Goal: Transaction & Acquisition: Purchase product/service

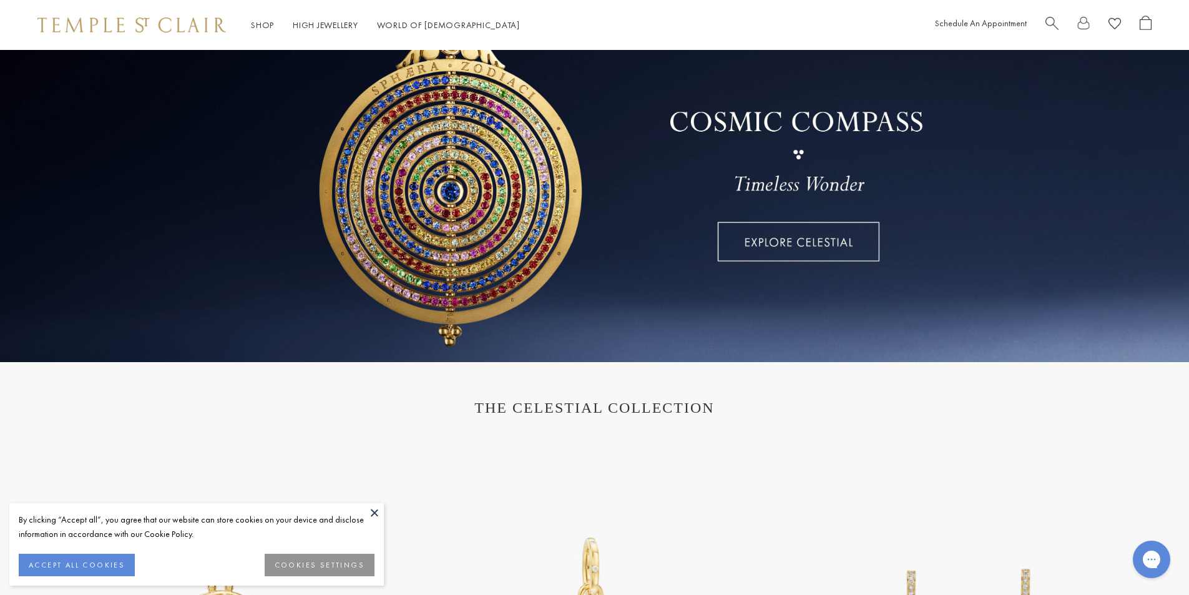
scroll to position [62, 0]
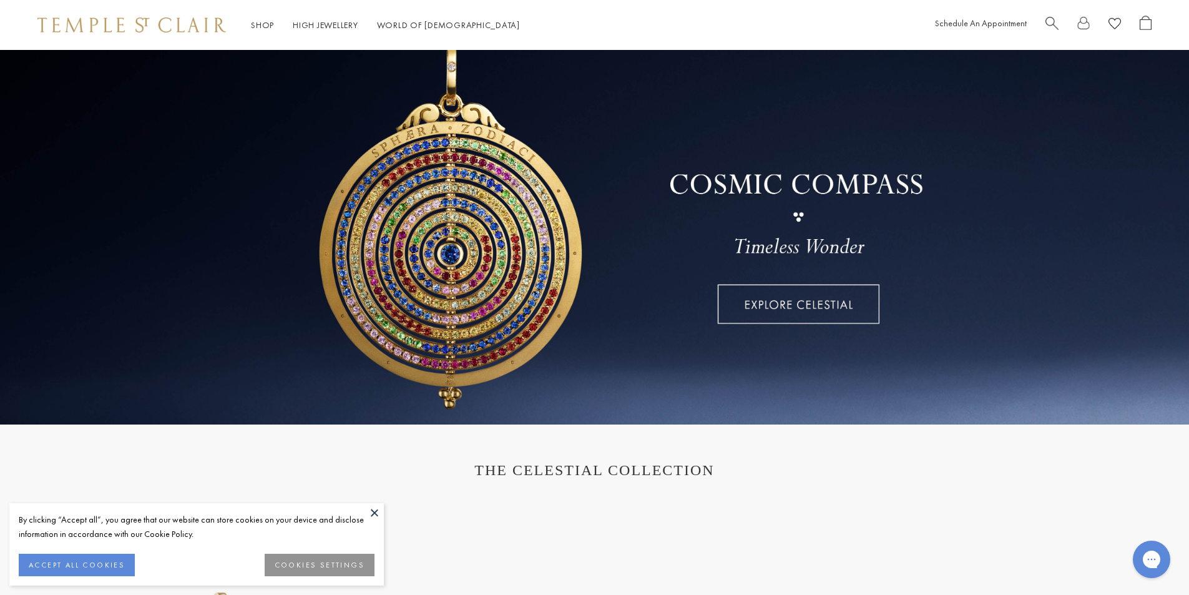
click at [372, 516] on button at bounding box center [374, 512] width 19 height 19
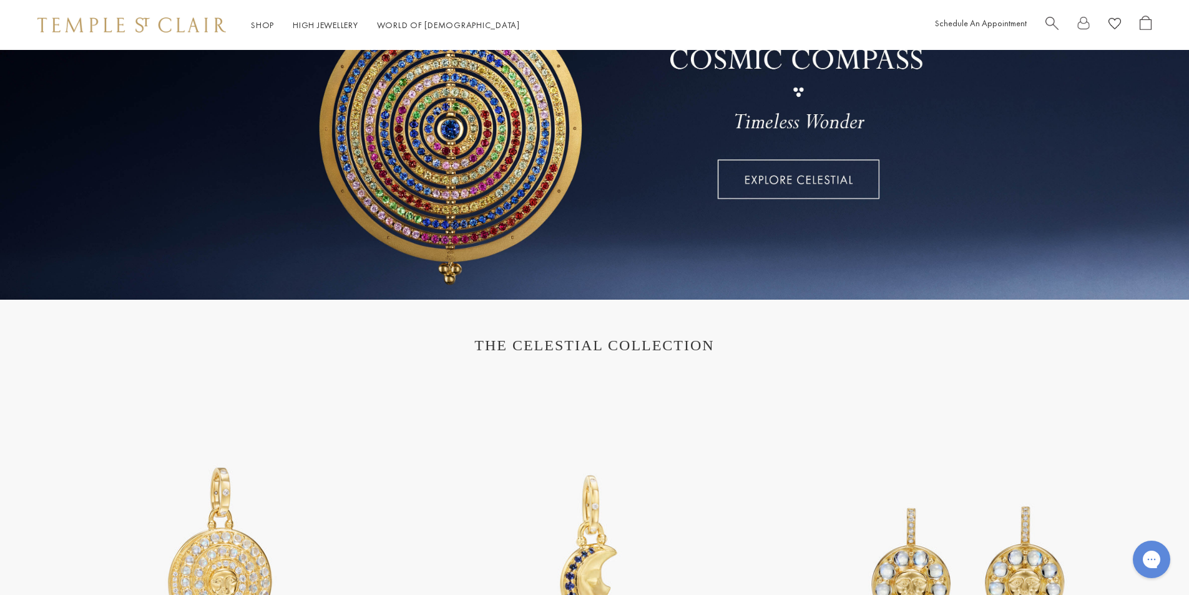
scroll to position [437, 0]
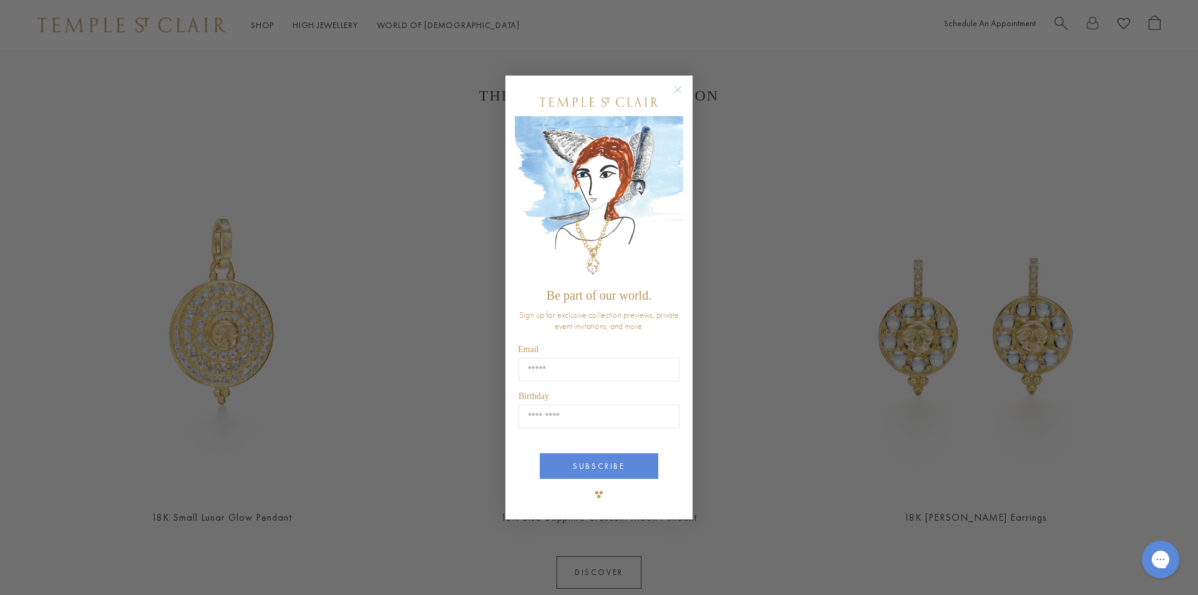
click at [673, 87] on circle "Close dialog" at bounding box center [678, 89] width 15 height 15
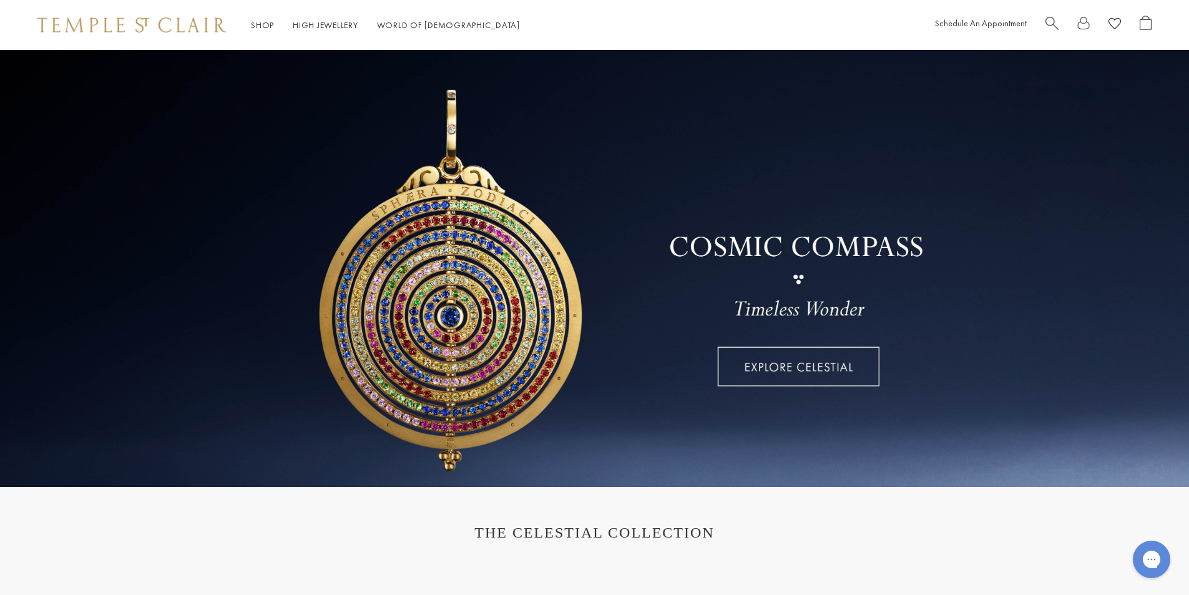
scroll to position [62, 0]
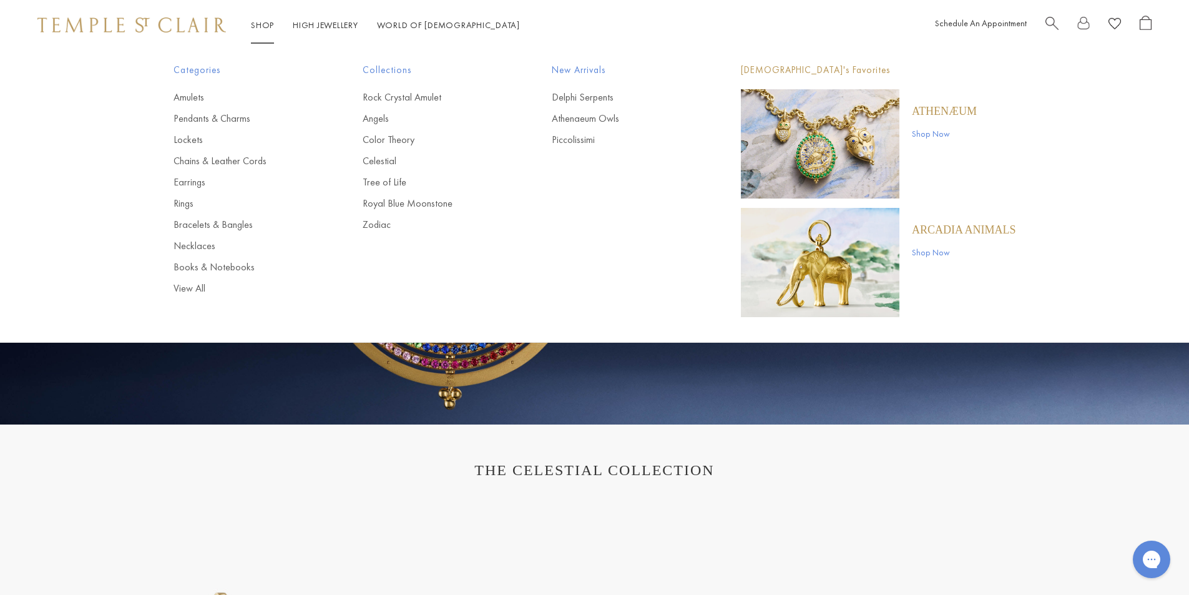
click at [262, 23] on link "Shop Shop" at bounding box center [262, 24] width 23 height 11
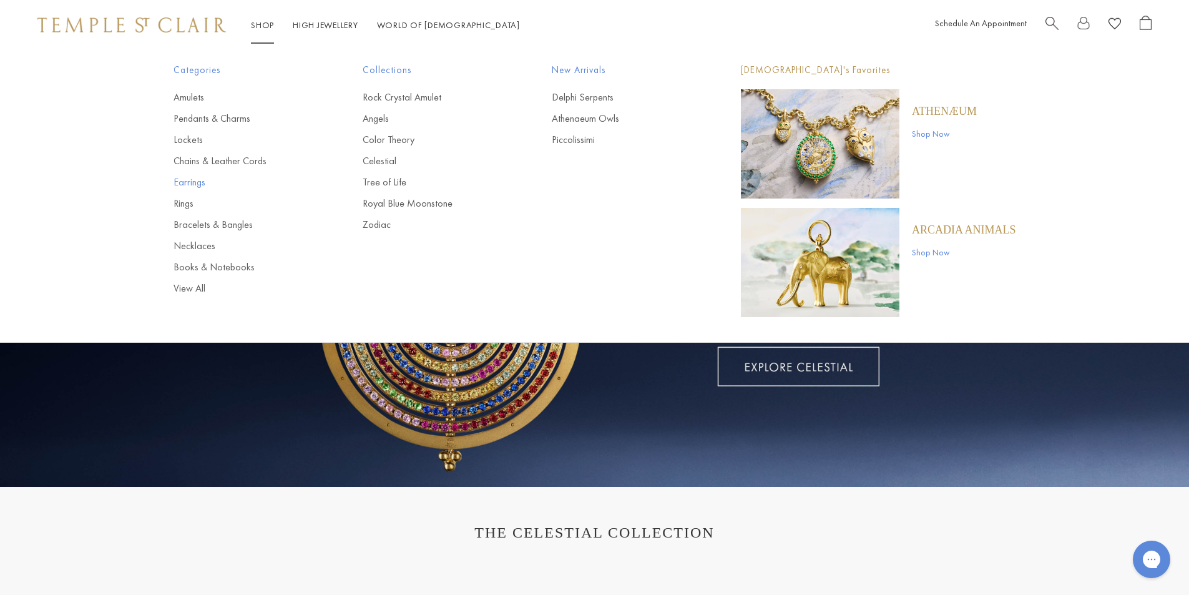
click at [199, 181] on link "Earrings" at bounding box center [243, 182] width 139 height 14
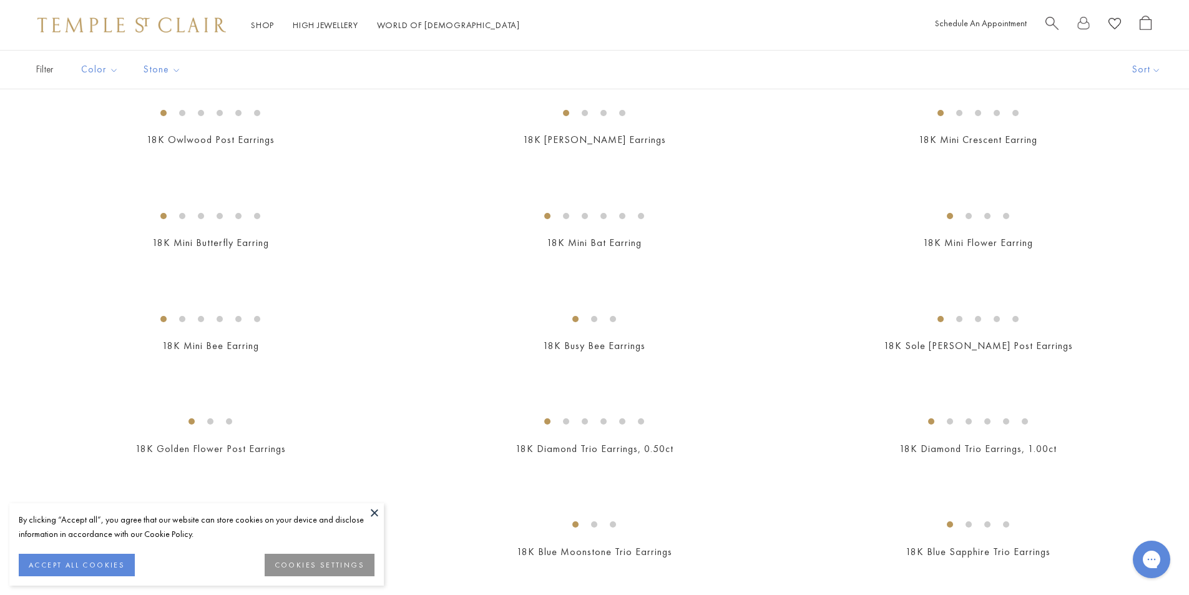
scroll to position [437, 0]
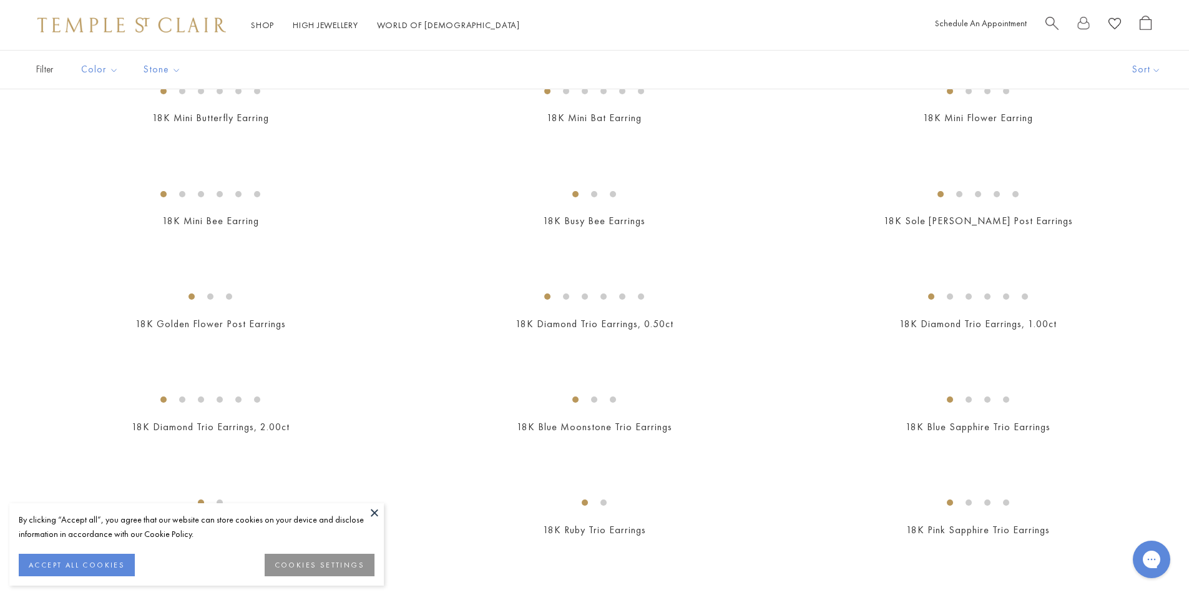
click at [375, 509] on button at bounding box center [374, 512] width 19 height 19
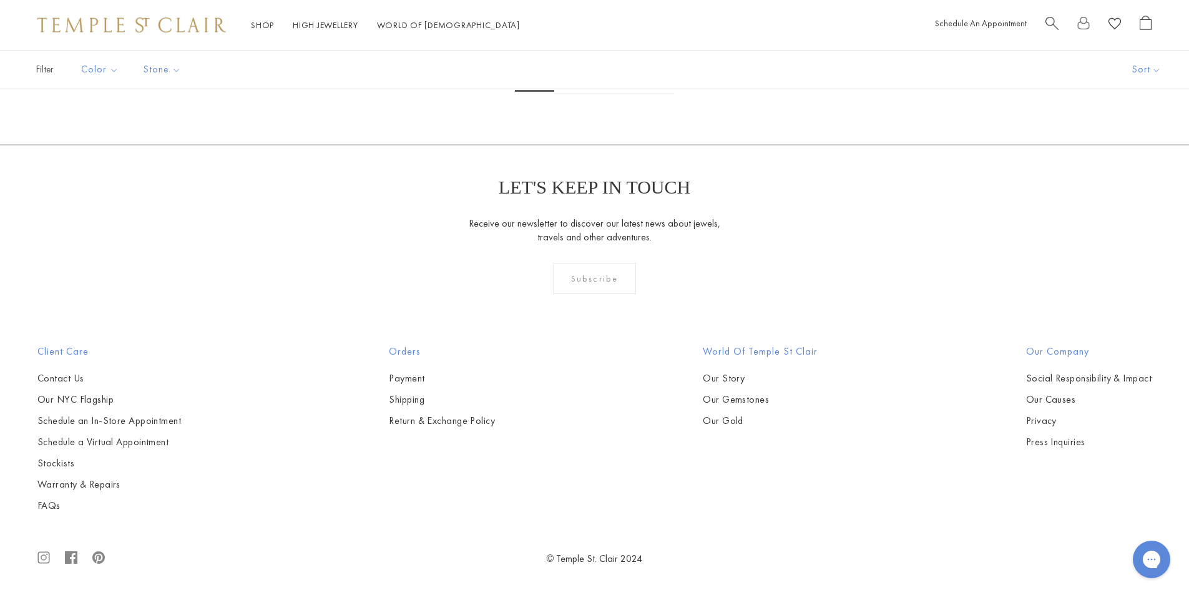
scroll to position [6803, 0]
click at [576, 94] on link "2" at bounding box center [574, 77] width 41 height 34
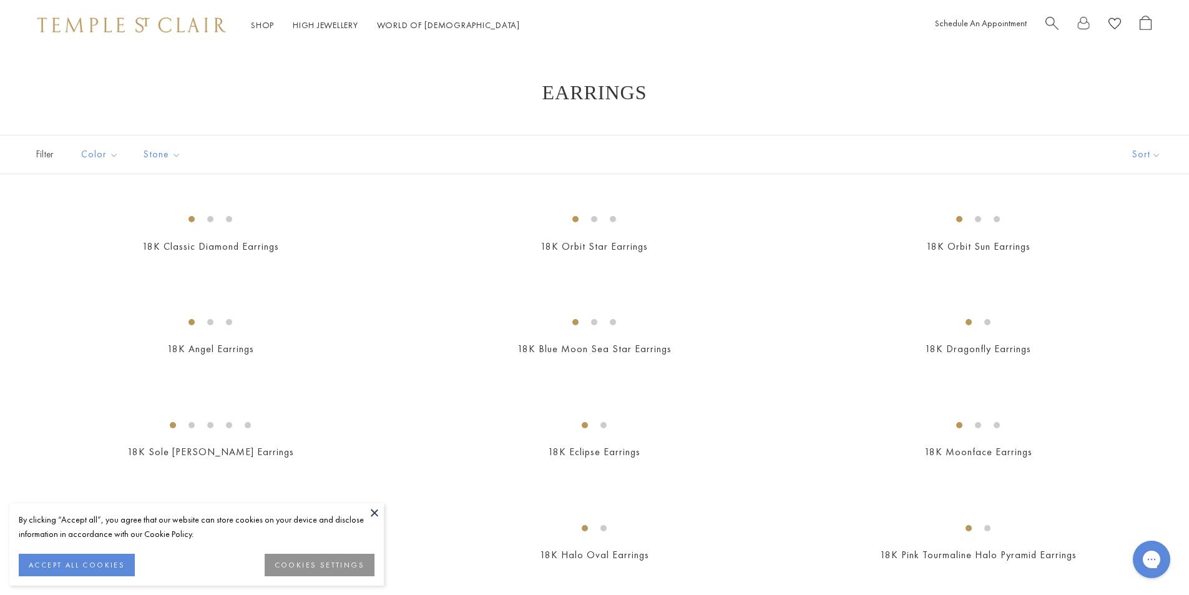
click at [375, 512] on button at bounding box center [374, 512] width 19 height 19
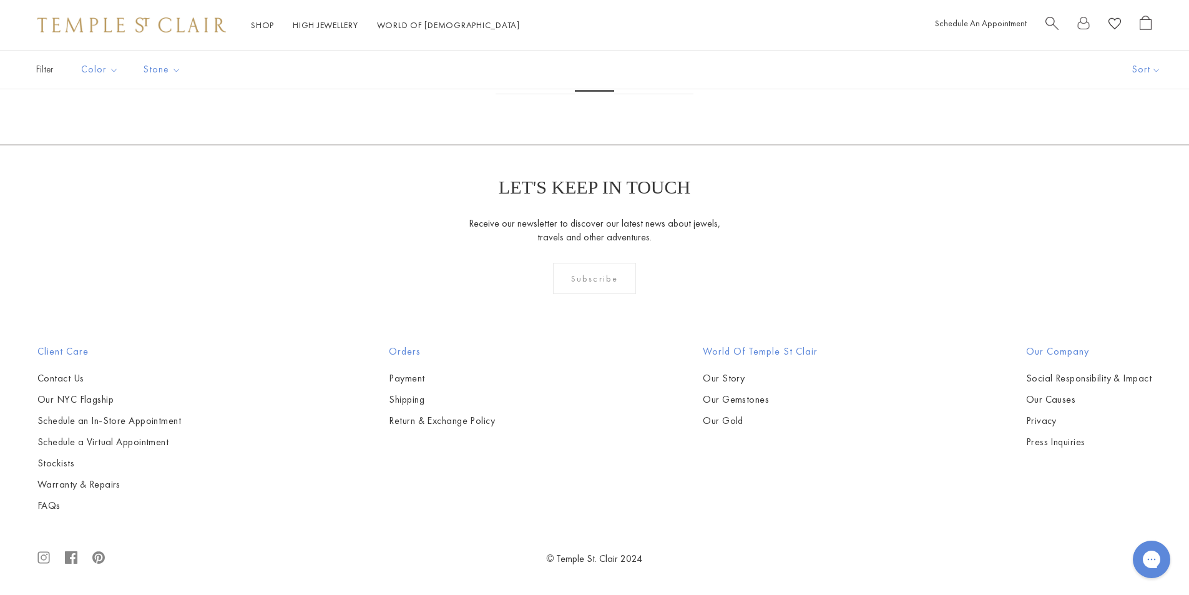
scroll to position [5617, 0]
click at [630, 94] on link "3" at bounding box center [634, 77] width 41 height 34
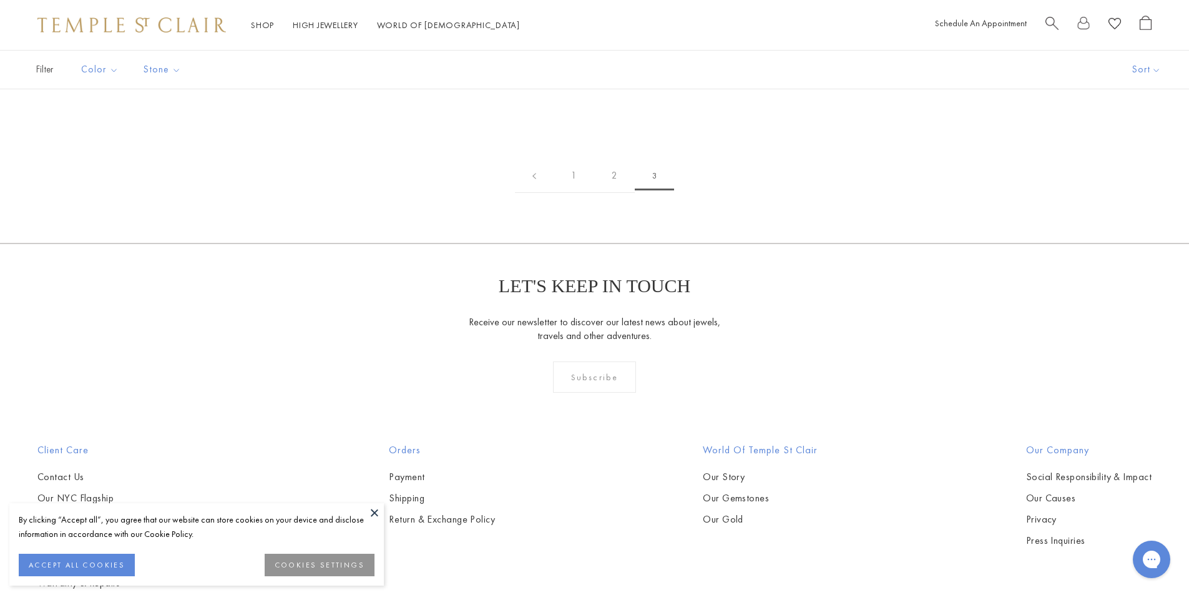
scroll to position [250, 0]
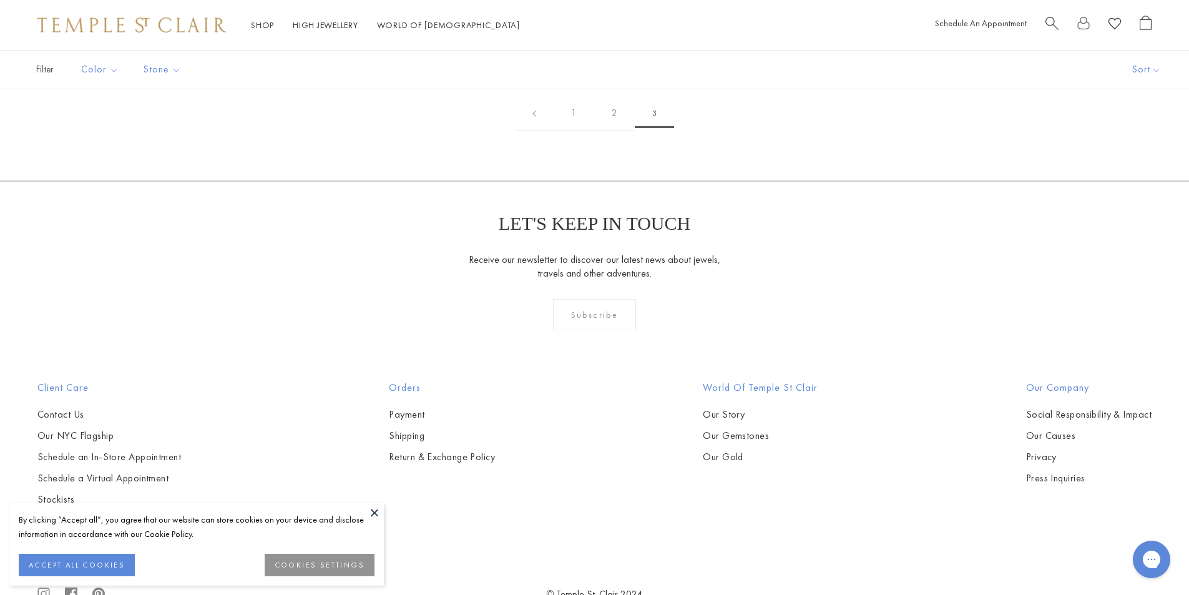
click at [374, 511] on button at bounding box center [374, 512] width 19 height 19
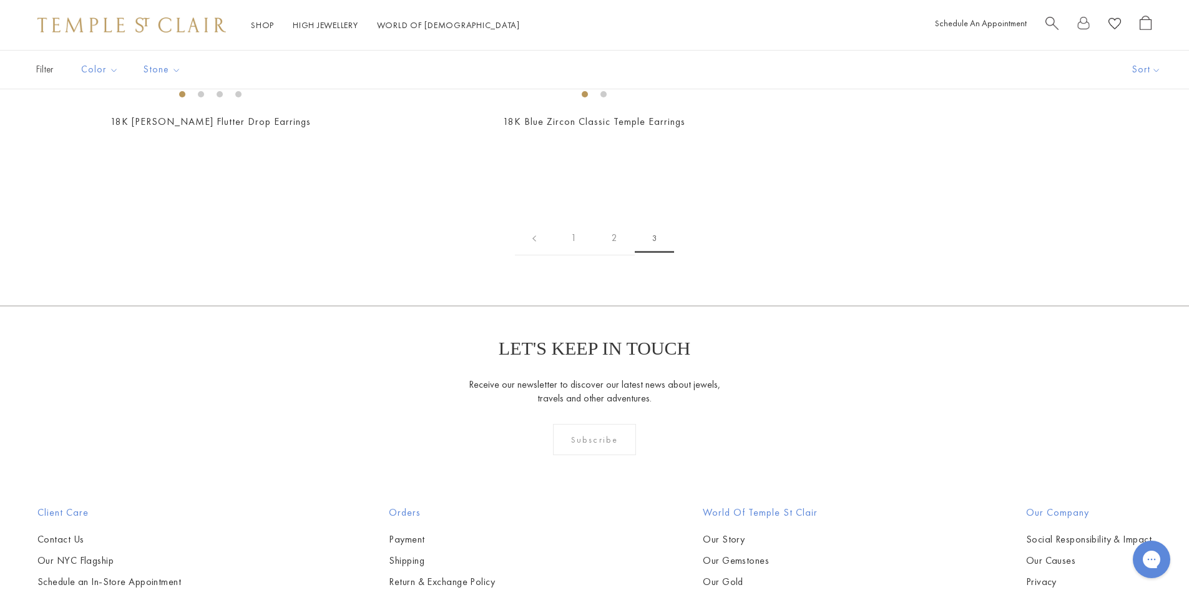
scroll to position [187, 0]
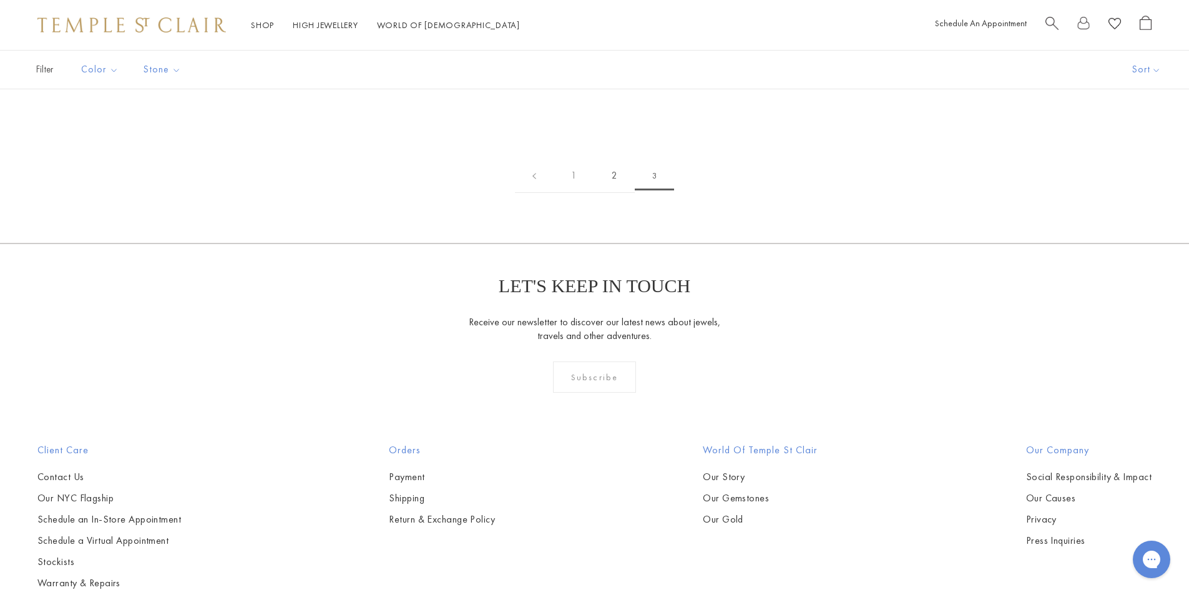
click at [615, 193] on link "2" at bounding box center [614, 176] width 41 height 34
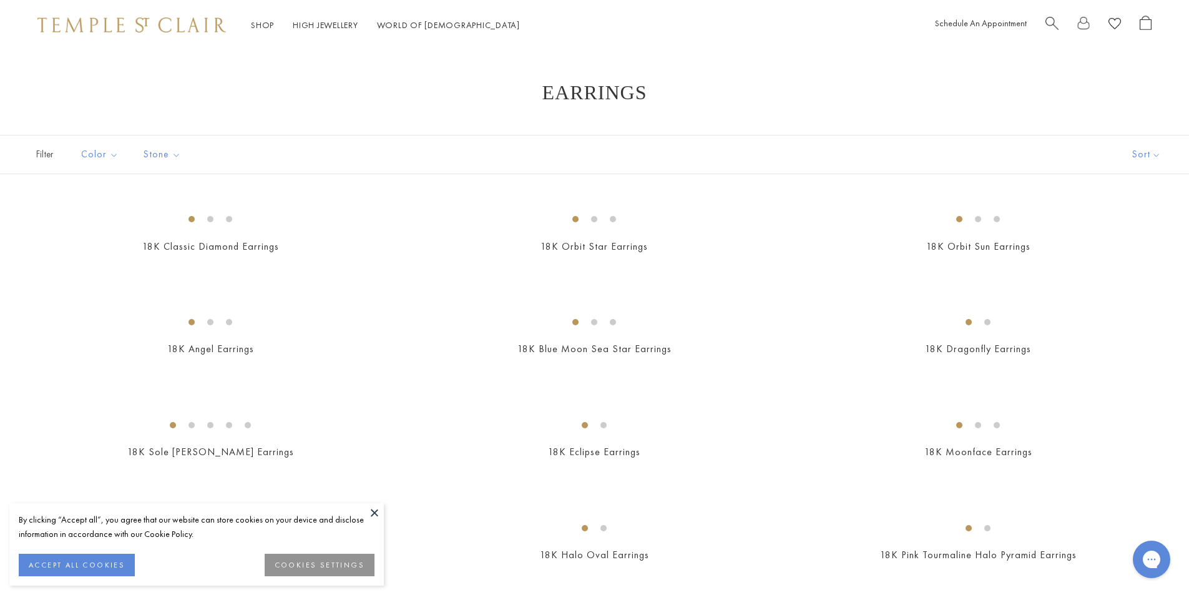
click at [375, 516] on button at bounding box center [374, 512] width 19 height 19
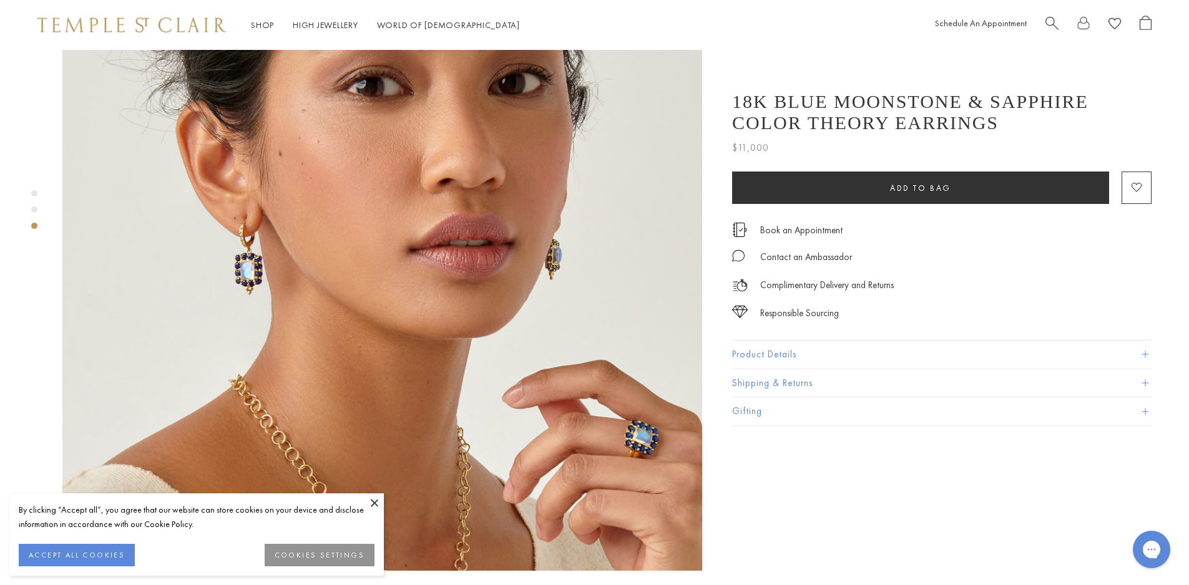
scroll to position [1373, 0]
